Goal: Check status

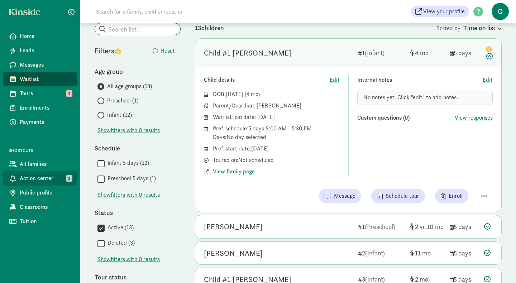
scroll to position [45, 0]
click at [41, 178] on span "Action center" at bounding box center [46, 178] width 52 height 9
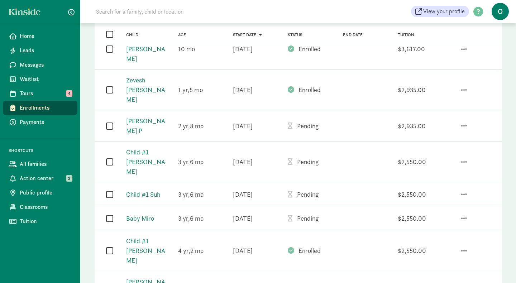
scroll to position [199, 0]
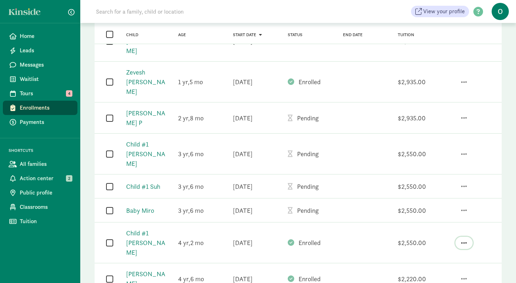
click at [462, 240] on span "button" at bounding box center [465, 243] width 6 height 6
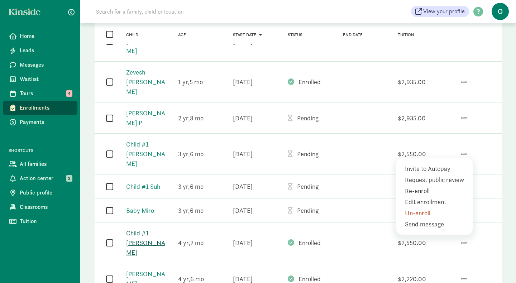
click at [135, 229] on link "Child #1 [PERSON_NAME]" at bounding box center [145, 243] width 39 height 28
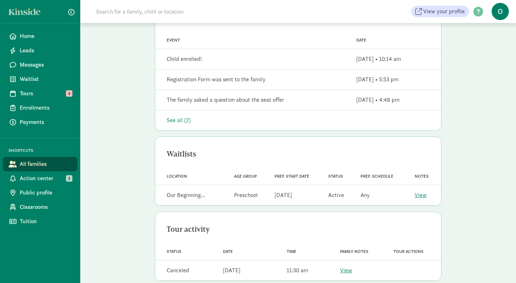
scroll to position [317, 0]
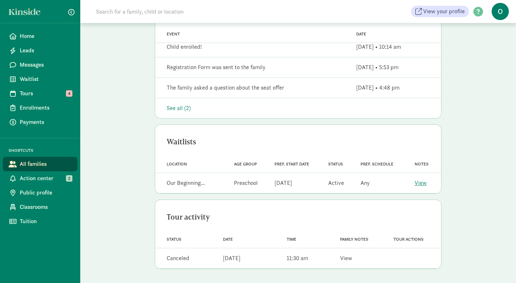
click at [342, 260] on link "View" at bounding box center [346, 259] width 12 height 8
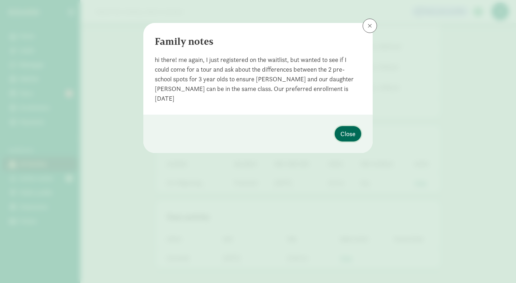
click at [348, 135] on span "Close" at bounding box center [348, 134] width 15 height 10
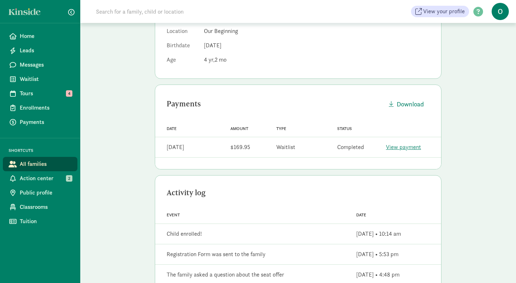
scroll to position [128, 0]
click at [396, 149] on link "View payment" at bounding box center [403, 149] width 35 height 8
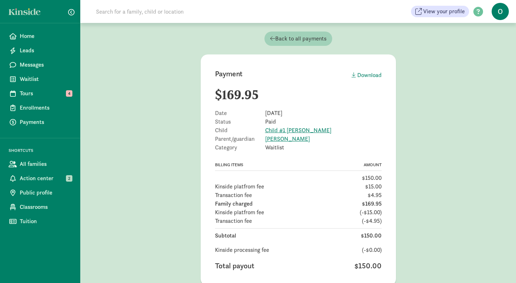
click at [271, 36] on icon at bounding box center [272, 39] width 5 height 6
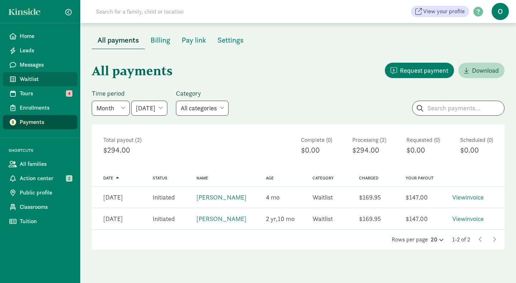
click at [39, 80] on span "Waitlist" at bounding box center [46, 79] width 52 height 9
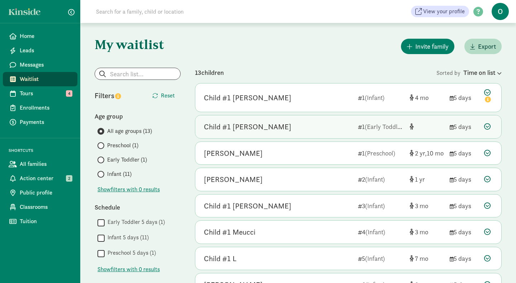
click at [278, 127] on div "Child #1 O'Donovan" at bounding box center [278, 126] width 148 height 11
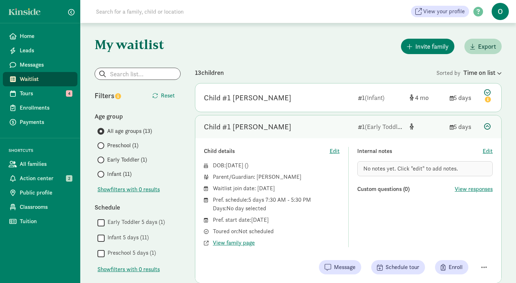
click at [231, 131] on div "Child #1 O'Donovan" at bounding box center [248, 126] width 88 height 11
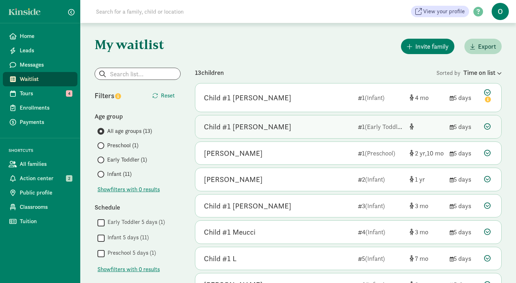
scroll to position [18, 0]
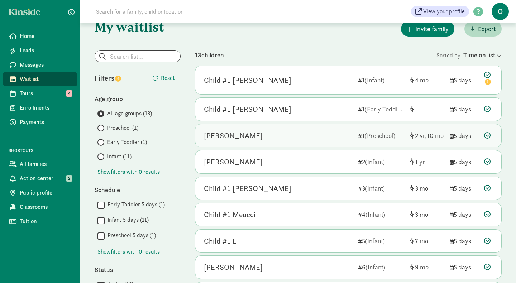
click at [231, 135] on div "Ebbie Greenwood" at bounding box center [233, 135] width 59 height 11
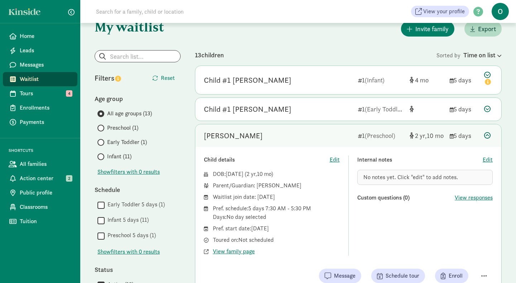
click at [263, 230] on div "Pref. start date: March 1, 2026" at bounding box center [276, 229] width 127 height 9
click at [246, 254] on span "View family page" at bounding box center [234, 251] width 42 height 9
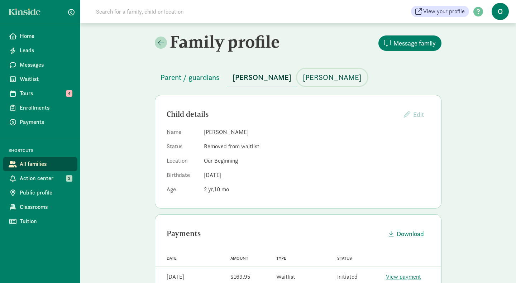
click at [308, 79] on span "Niv Greenwood" at bounding box center [332, 77] width 59 height 11
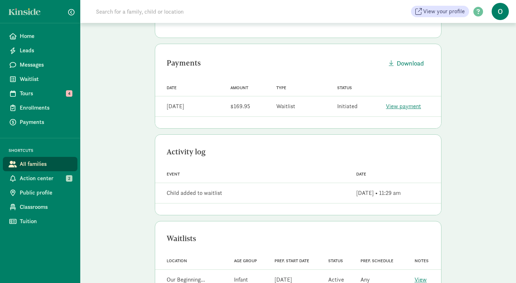
scroll to position [192, 0]
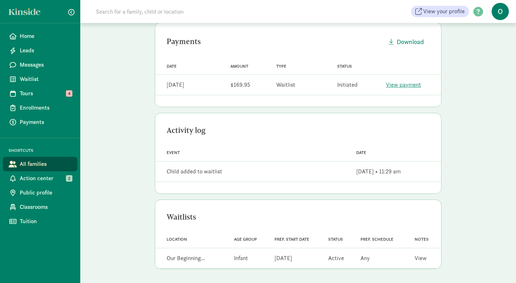
click at [421, 257] on link "View" at bounding box center [421, 259] width 12 height 8
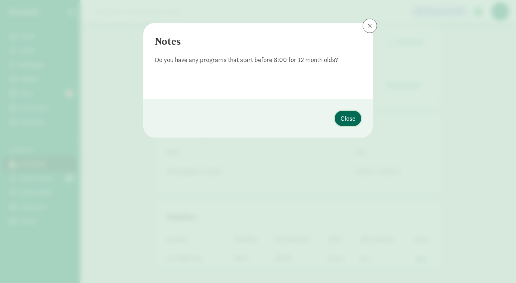
click at [350, 119] on span "Close" at bounding box center [348, 119] width 15 height 10
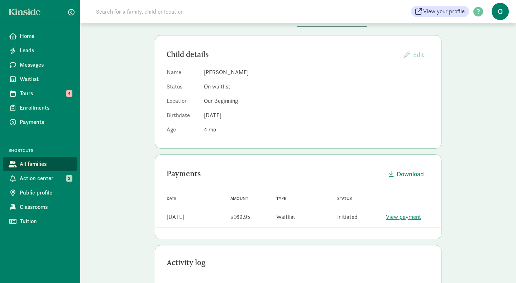
scroll to position [37, 0]
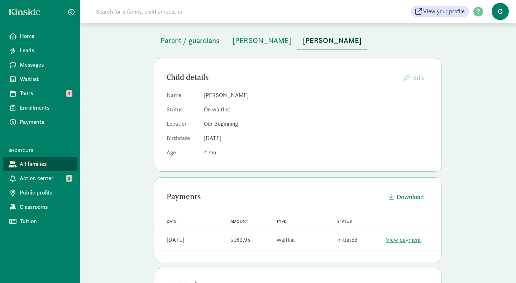
click at [218, 139] on span "Mar 29, 2025" at bounding box center [213, 138] width 18 height 8
click at [213, 42] on span "Parent / guardians" at bounding box center [190, 40] width 59 height 11
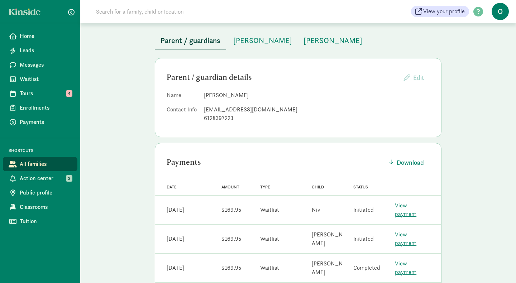
click at [217, 120] on div "6128397223" at bounding box center [317, 118] width 226 height 9
click at [43, 180] on span "Action center" at bounding box center [46, 178] width 52 height 9
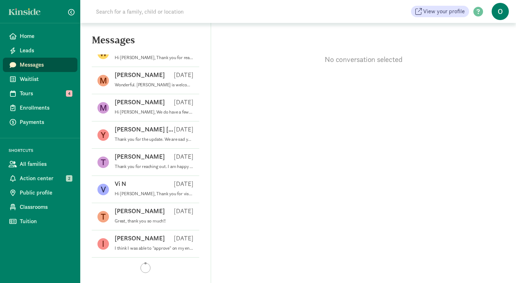
scroll to position [319, 0]
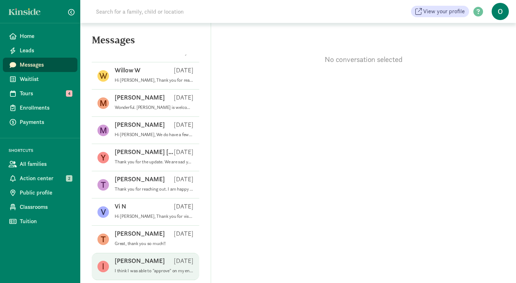
click at [147, 258] on div "[PERSON_NAME] [DATE]" at bounding box center [154, 262] width 79 height 11
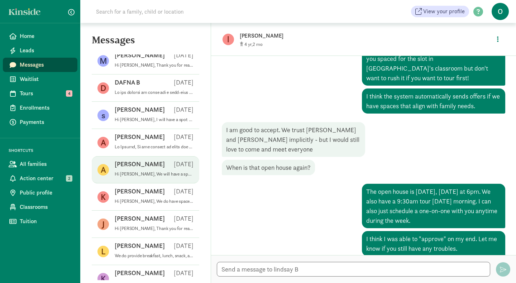
scroll to position [81, 0]
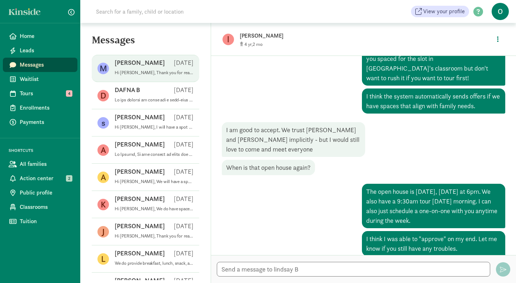
click at [138, 67] on p "[PERSON_NAME]" at bounding box center [140, 62] width 50 height 9
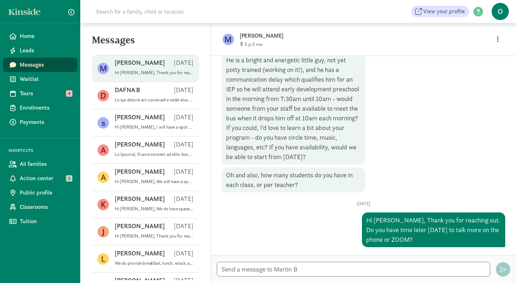
scroll to position [57, 0]
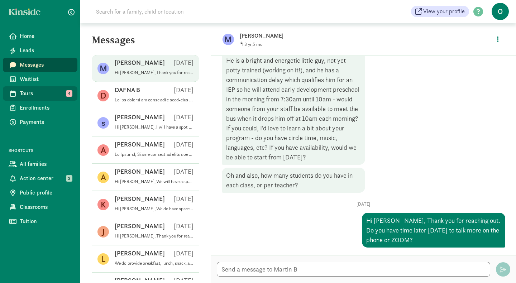
click at [38, 94] on span "Tours" at bounding box center [46, 93] width 52 height 9
